Goal: Find specific page/section: Find specific page/section

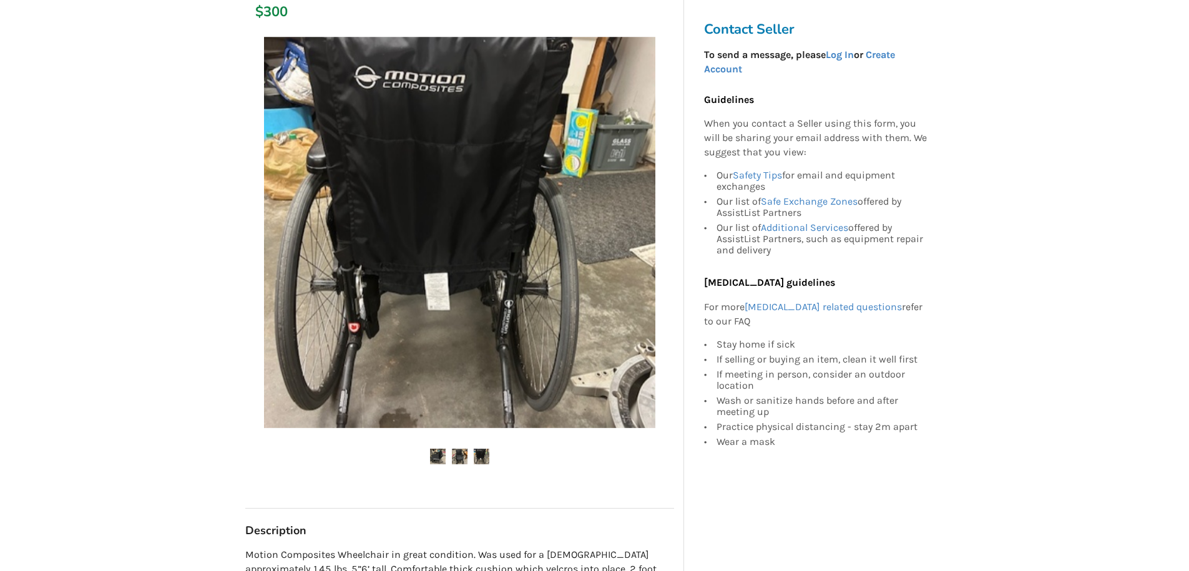
scroll to position [187, 0]
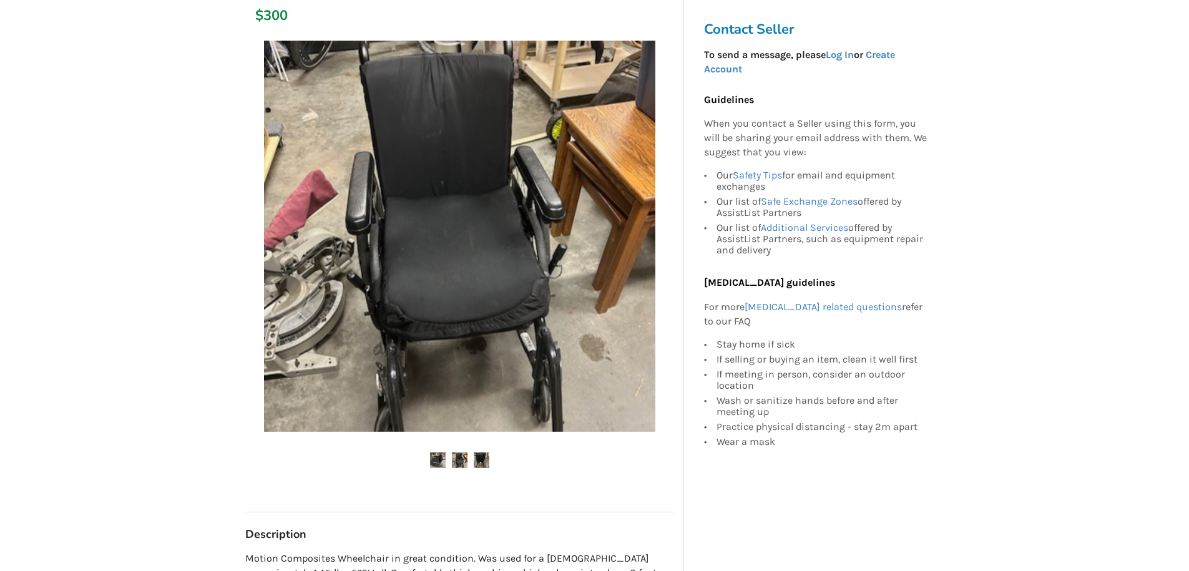
click at [459, 467] on img at bounding box center [460, 460] width 16 height 16
click at [490, 462] on ul at bounding box center [459, 460] width 429 height 17
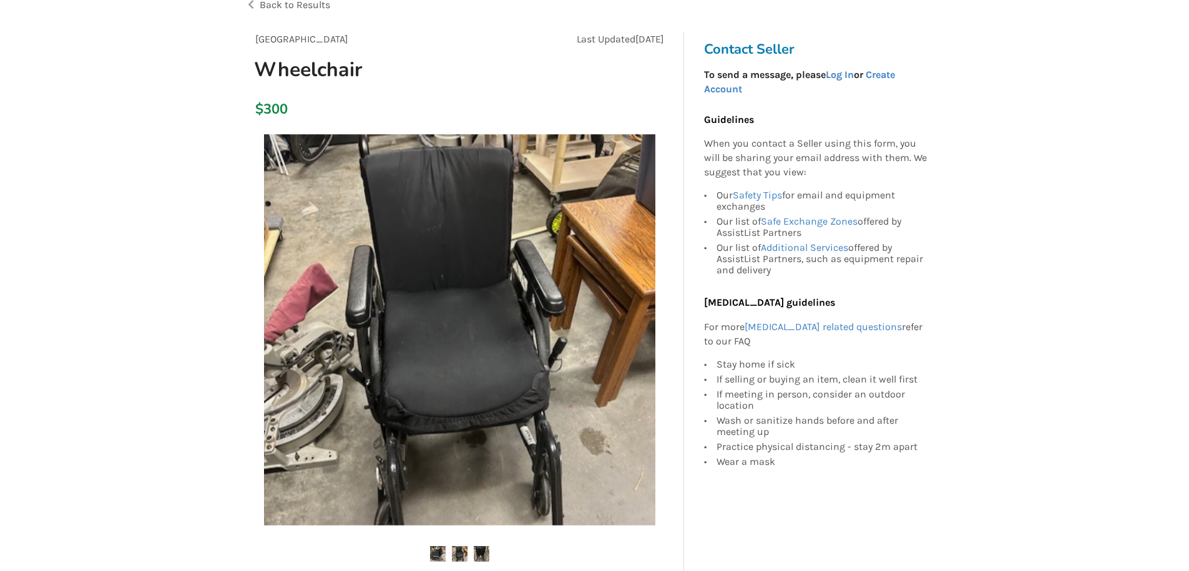
scroll to position [0, 0]
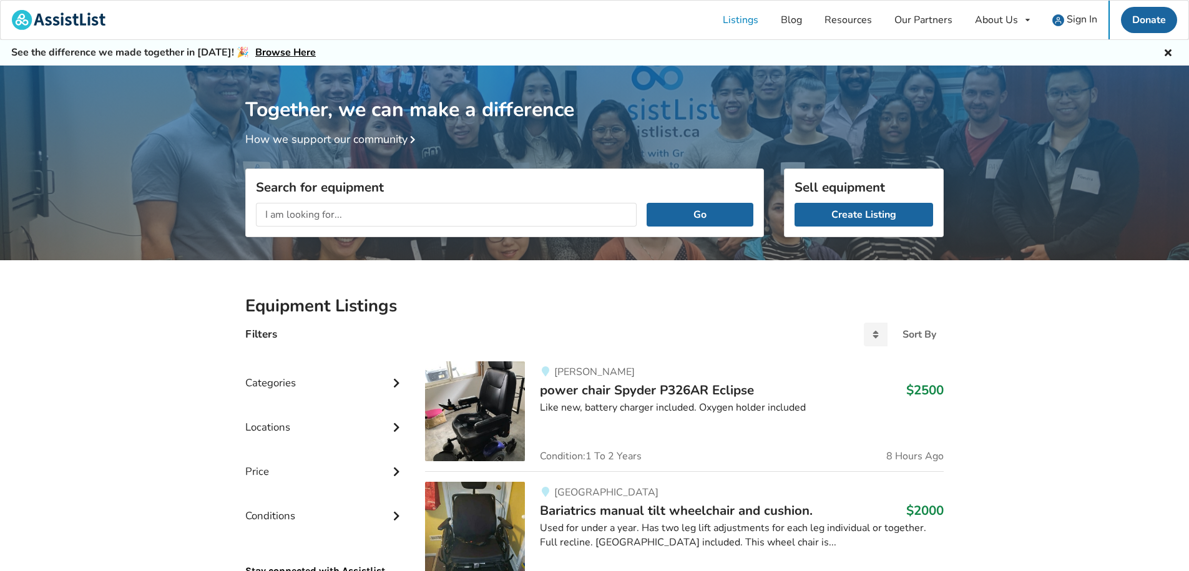
click at [340, 211] on input "text" at bounding box center [446, 215] width 381 height 24
click at [647, 203] on button "Go" at bounding box center [700, 215] width 107 height 24
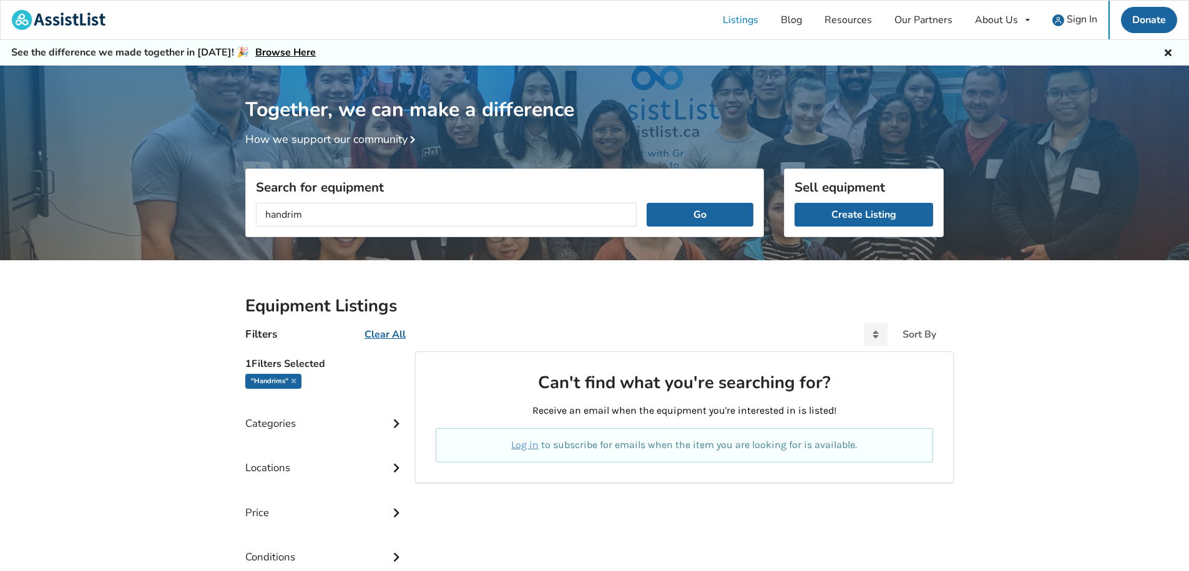
click at [647, 203] on button "Go" at bounding box center [700, 215] width 107 height 24
click at [287, 215] on input "handrim" at bounding box center [446, 215] width 381 height 24
type input "hand rim"
click at [681, 210] on button "Go" at bounding box center [700, 215] width 107 height 24
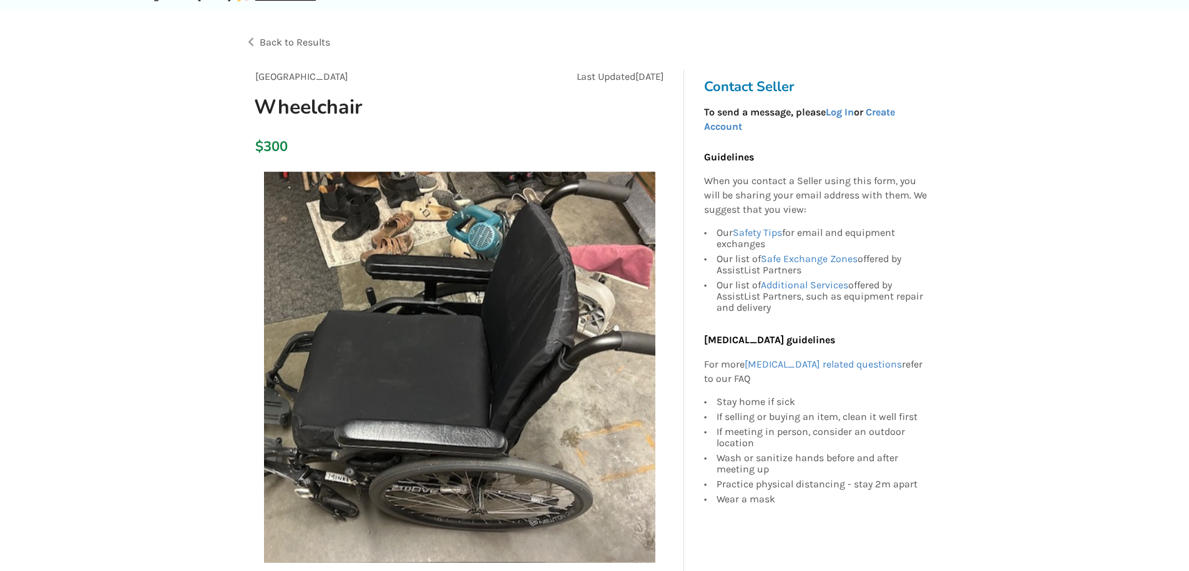
scroll to position [187, 0]
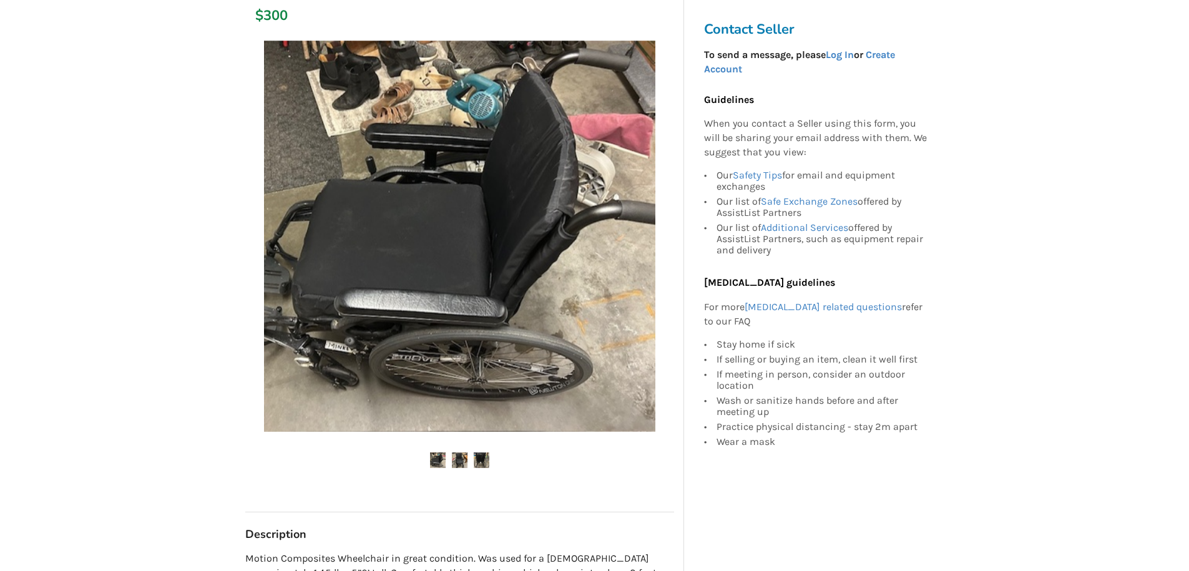
click at [456, 461] on img at bounding box center [460, 460] width 16 height 16
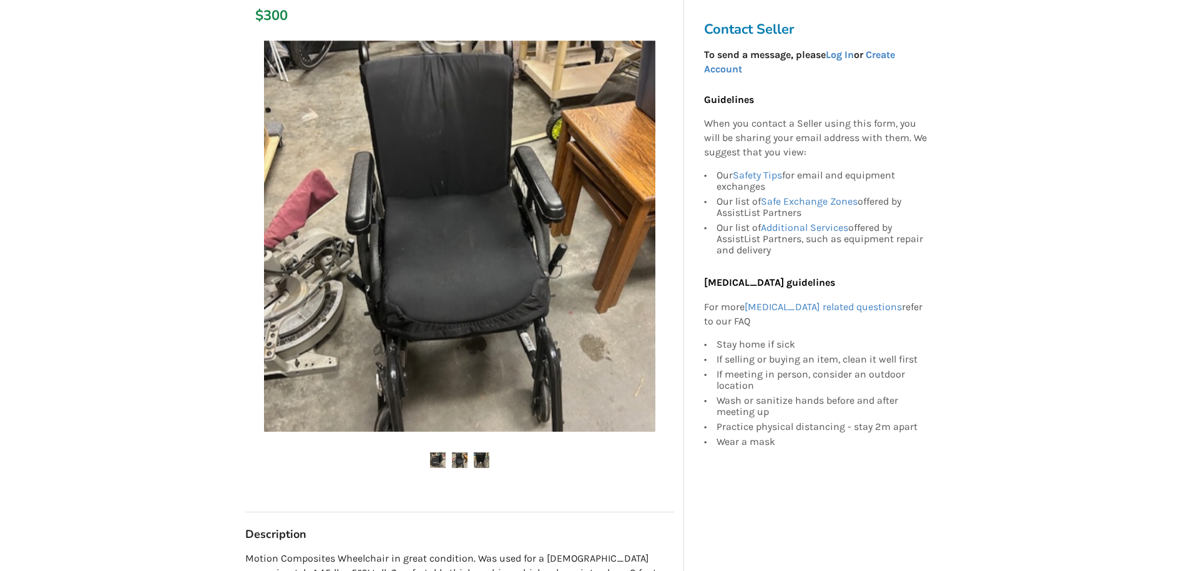
click at [484, 461] on img at bounding box center [482, 460] width 16 height 16
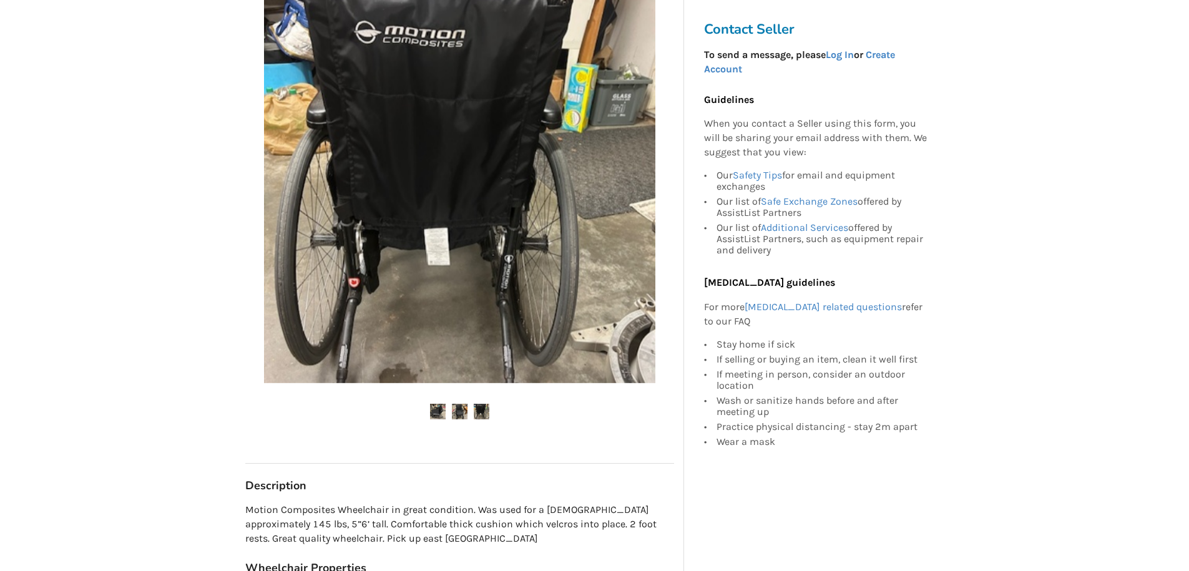
scroll to position [250, 0]
